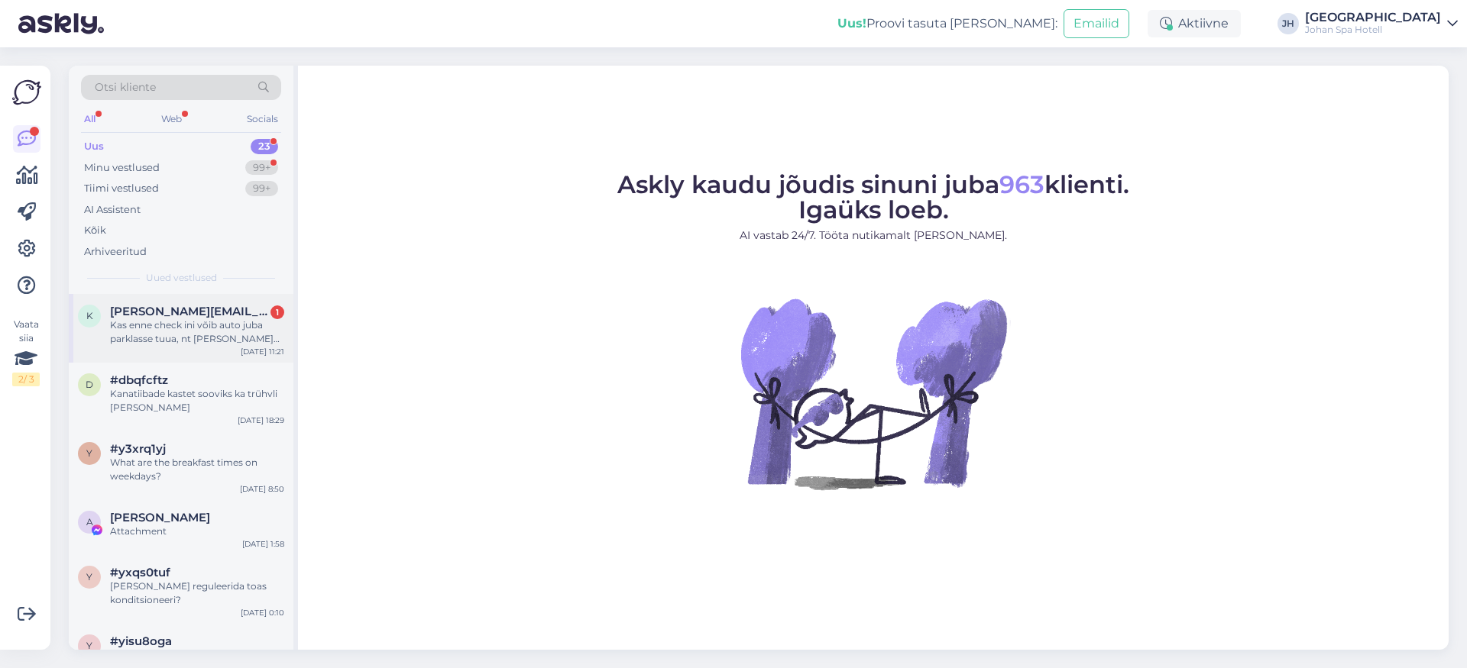
click at [176, 327] on div "Kas enne check ini võib auto juba parklasse tuua, nt [PERSON_NAME] 12.00?" at bounding box center [197, 333] width 174 height 28
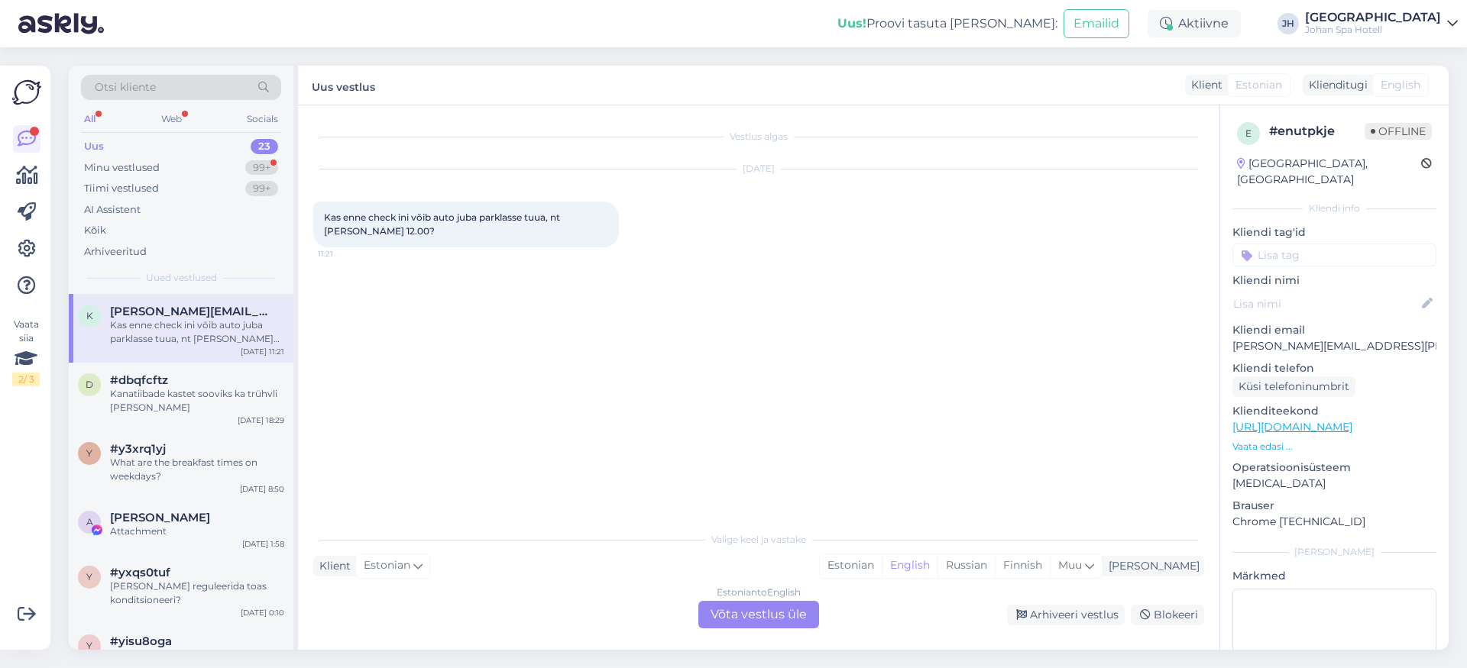
click at [752, 617] on div "Estonian to English Võta vestlus üle" at bounding box center [758, 615] width 121 height 28
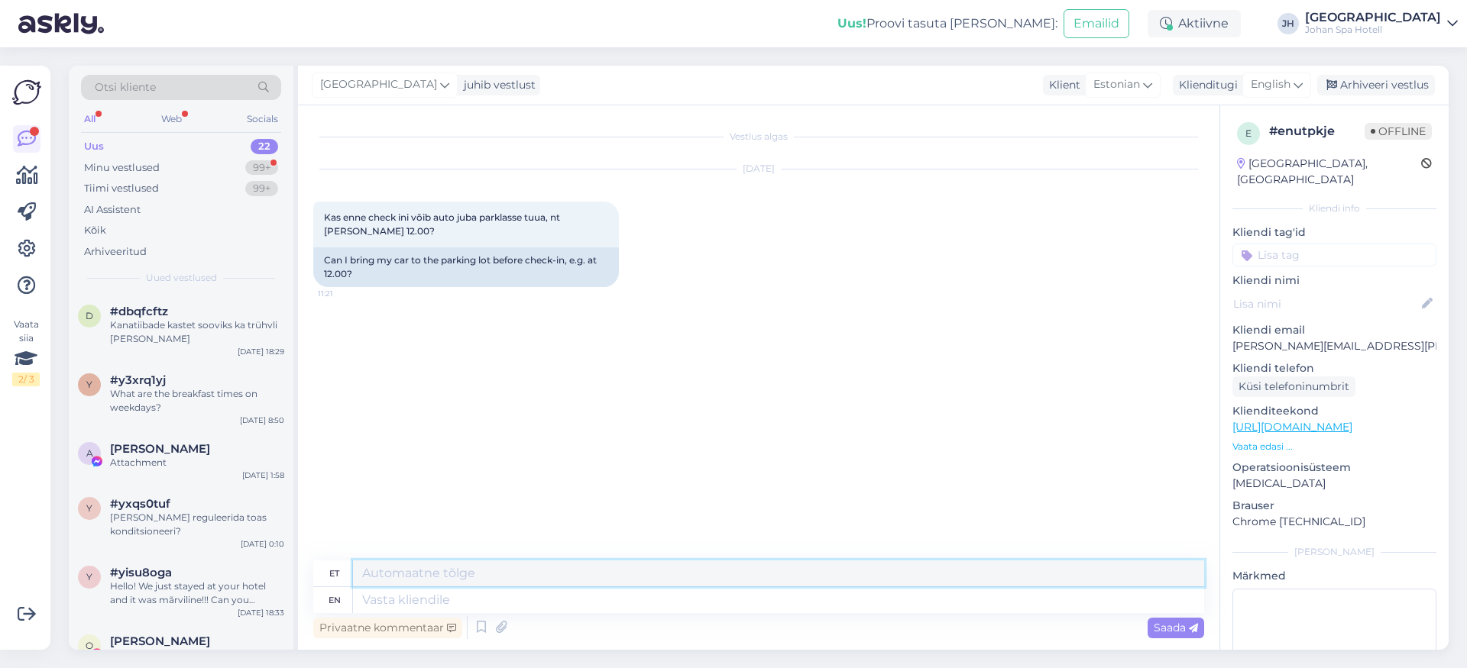
click at [393, 574] on textarea at bounding box center [778, 574] width 851 height 26
drag, startPoint x: 360, startPoint y: 571, endPoint x: 555, endPoint y: 578, distance: 194.9
click at [575, 581] on textarea "Tere, jah ikka [PERSON_NAME] auto varem." at bounding box center [778, 574] width 851 height 26
type textarea "Tere, jah ikka [PERSON_NAME] auto varem."
click at [370, 604] on textarea at bounding box center [778, 600] width 851 height 26
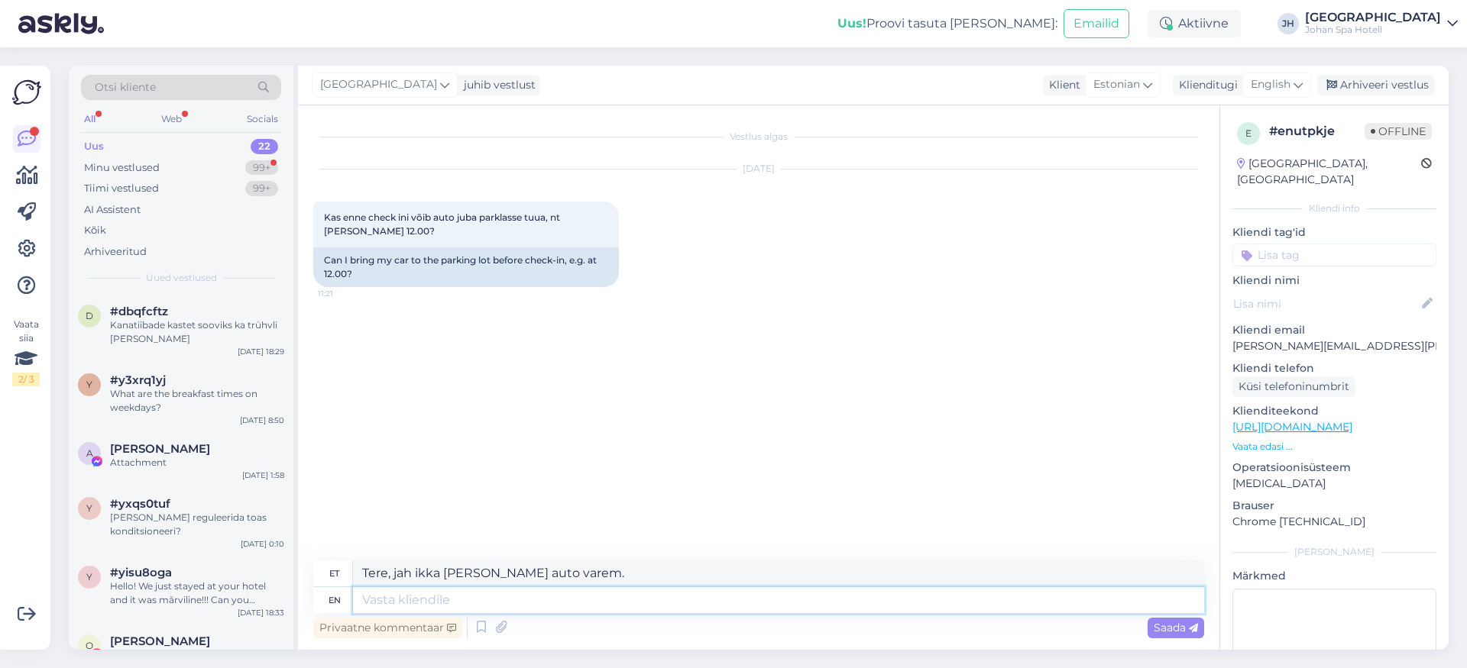
paste textarea "Tere, jah ikka [PERSON_NAME] auto varem."
type textarea "Tere, jah ikka [PERSON_NAME] auto varem."
click at [1171, 624] on span "Saada" at bounding box center [1176, 628] width 44 height 14
